Goal: Task Accomplishment & Management: Use online tool/utility

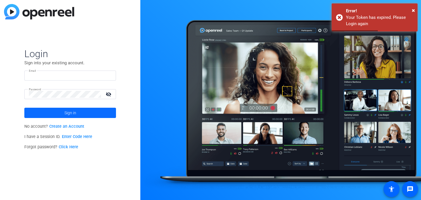
type input "[PERSON_NAME][EMAIL_ADDRESS][DOMAIN_NAME]"
click at [65, 115] on span "Sign in" at bounding box center [70, 113] width 12 height 14
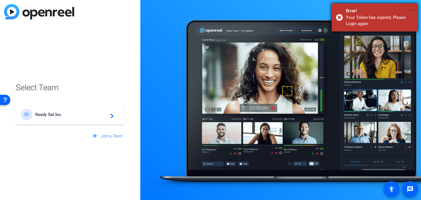
click at [414, 9] on span "×" at bounding box center [413, 10] width 3 height 7
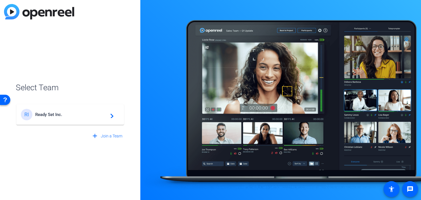
click at [44, 115] on span "Ready Set Inc." at bounding box center [71, 114] width 72 height 5
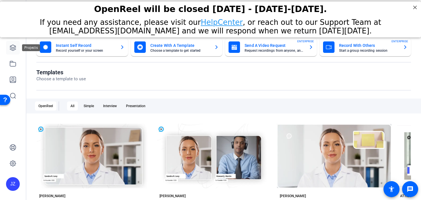
click at [9, 50] on icon at bounding box center [12, 47] width 7 height 7
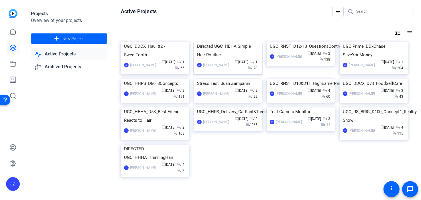
click at [206, 42] on img at bounding box center [228, 42] width 68 height 0
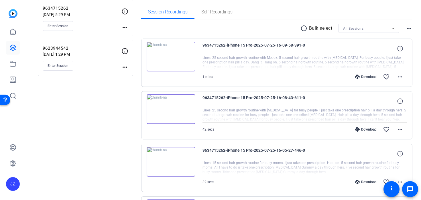
scroll to position [66, 0]
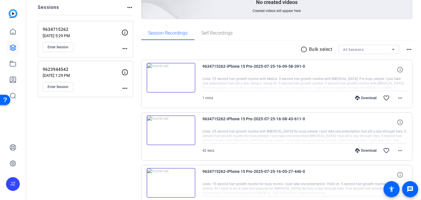
click at [168, 126] on img at bounding box center [171, 131] width 49 height 30
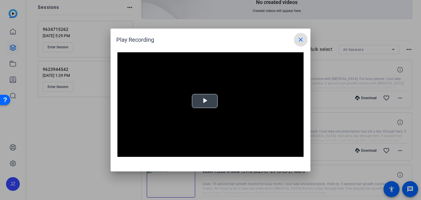
click at [205, 101] on span "Video Player" at bounding box center [205, 101] width 0 height 0
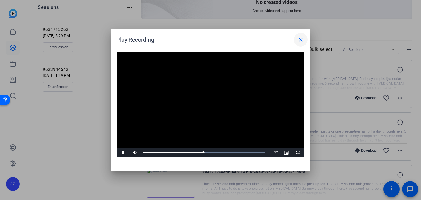
click at [302, 39] on mat-icon "close" at bounding box center [300, 39] width 7 height 7
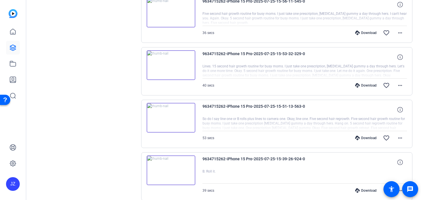
scroll to position [399, 0]
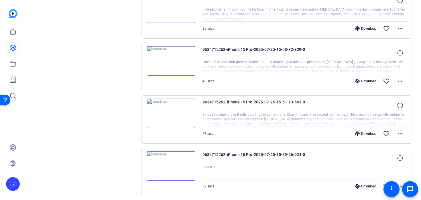
click at [171, 116] on img at bounding box center [171, 114] width 49 height 30
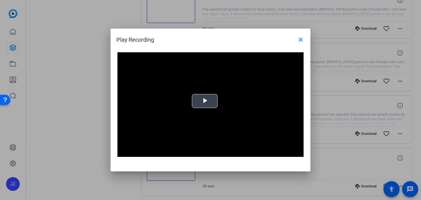
click at [205, 101] on span "Video Player" at bounding box center [205, 101] width 0 height 0
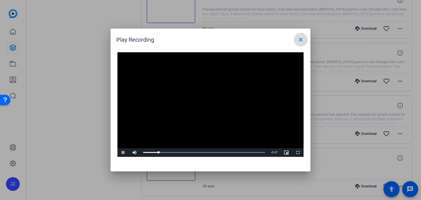
click at [302, 39] on mat-icon "close" at bounding box center [300, 39] width 7 height 7
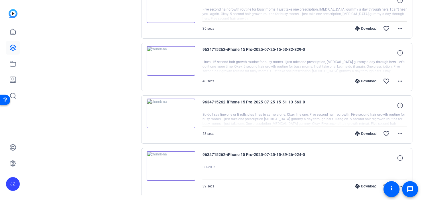
click at [168, 57] on img at bounding box center [171, 61] width 49 height 30
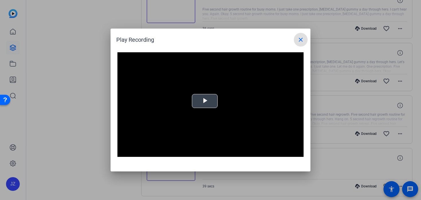
click at [205, 101] on span "Video Player" at bounding box center [205, 101] width 0 height 0
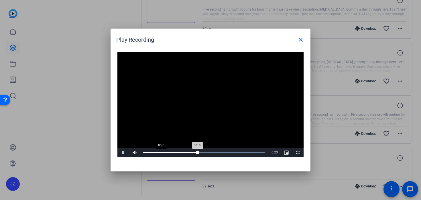
click at [160, 154] on div "Loaded : 100.00% 0:05 0:18" at bounding box center [203, 153] width 127 height 9
click at [300, 40] on mat-icon "close" at bounding box center [300, 39] width 7 height 7
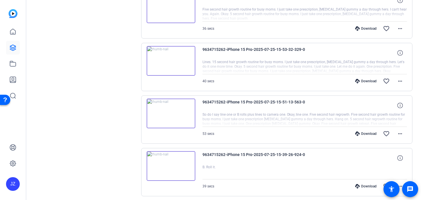
click at [175, 114] on img at bounding box center [171, 114] width 49 height 30
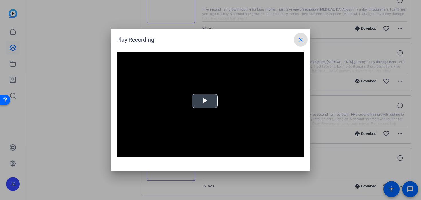
click at [205, 101] on span "Video Player" at bounding box center [205, 101] width 0 height 0
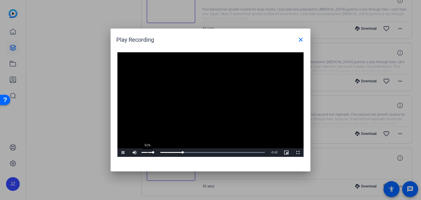
click at [147, 154] on div "51%" at bounding box center [147, 153] width 14 height 9
click at [145, 153] on div "32%" at bounding box center [147, 153] width 14 height 9
click at [300, 42] on mat-icon "close" at bounding box center [300, 39] width 7 height 7
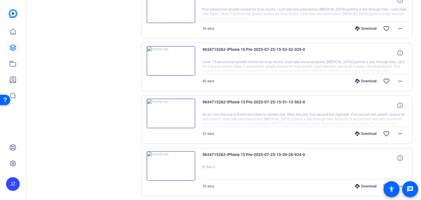
click at [366, 133] on div "Download" at bounding box center [365, 134] width 27 height 5
click at [362, 81] on div "Download" at bounding box center [365, 81] width 27 height 5
